Goal: Navigation & Orientation: Understand site structure

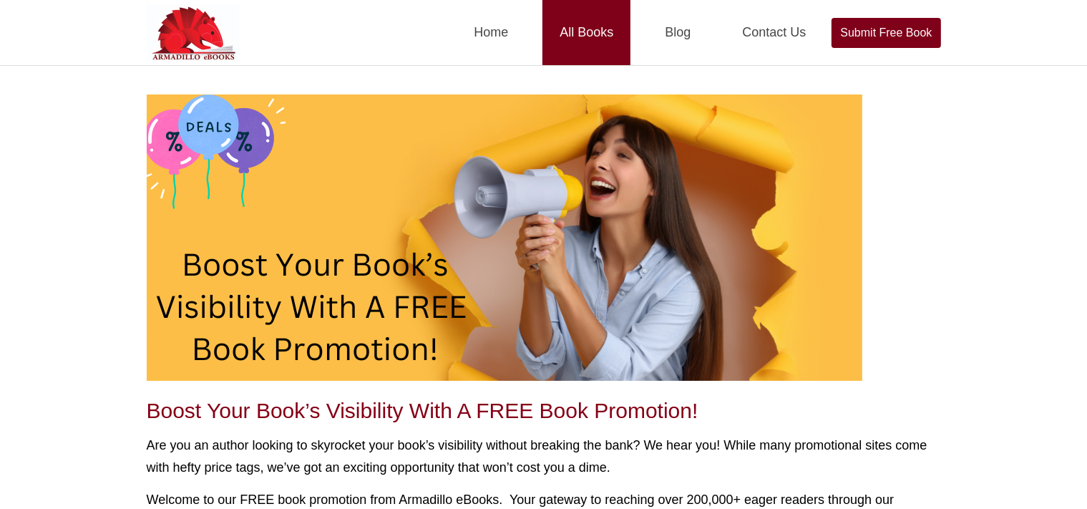
click at [569, 30] on link "All Books" at bounding box center [587, 32] width 88 height 65
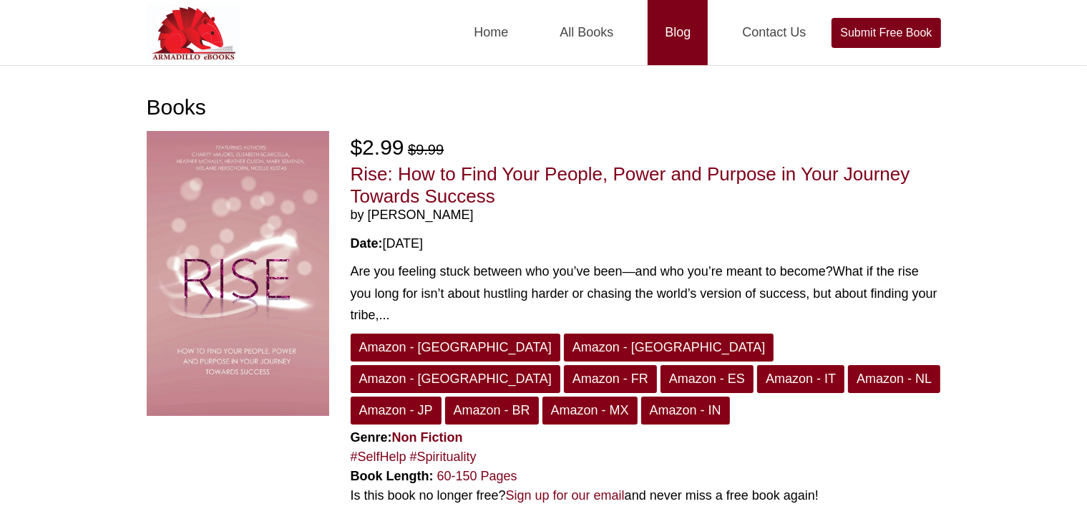
click at [677, 27] on link "Blog" at bounding box center [678, 32] width 60 height 65
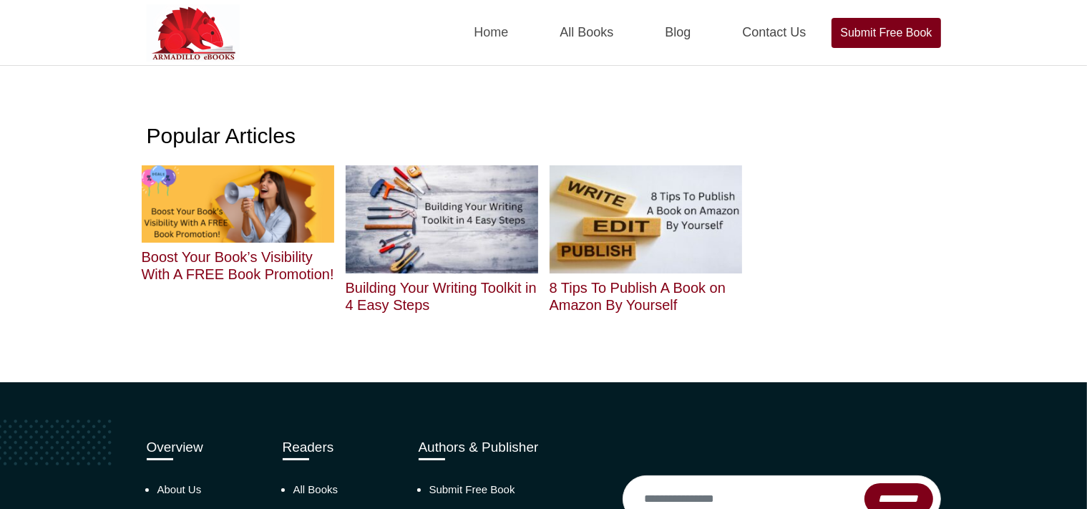
click at [497, 42] on link "Home" at bounding box center [491, 32] width 69 height 65
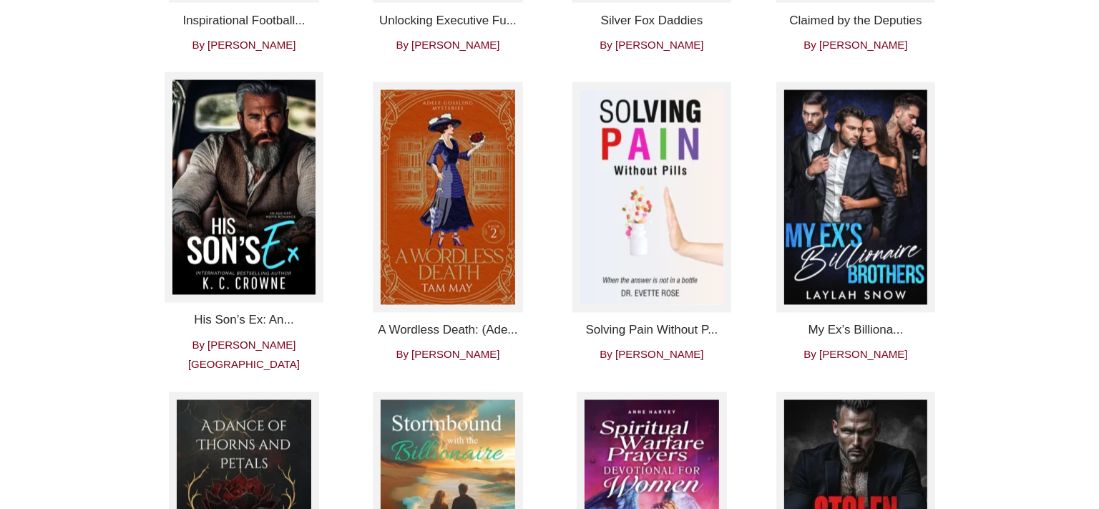
scroll to position [3023, 0]
